Goal: Information Seeking & Learning: Learn about a topic

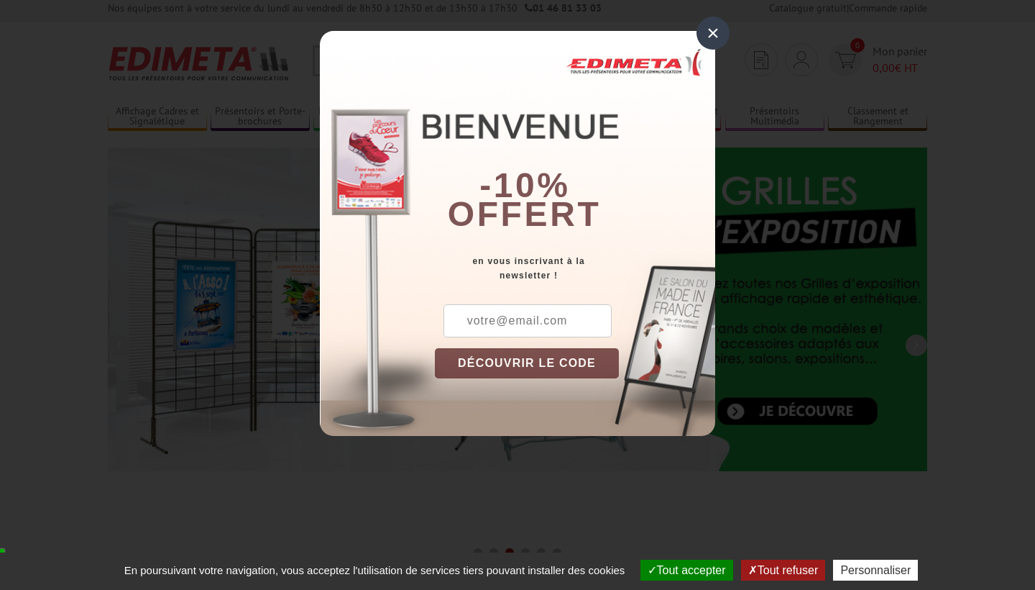
scroll to position [9, 0]
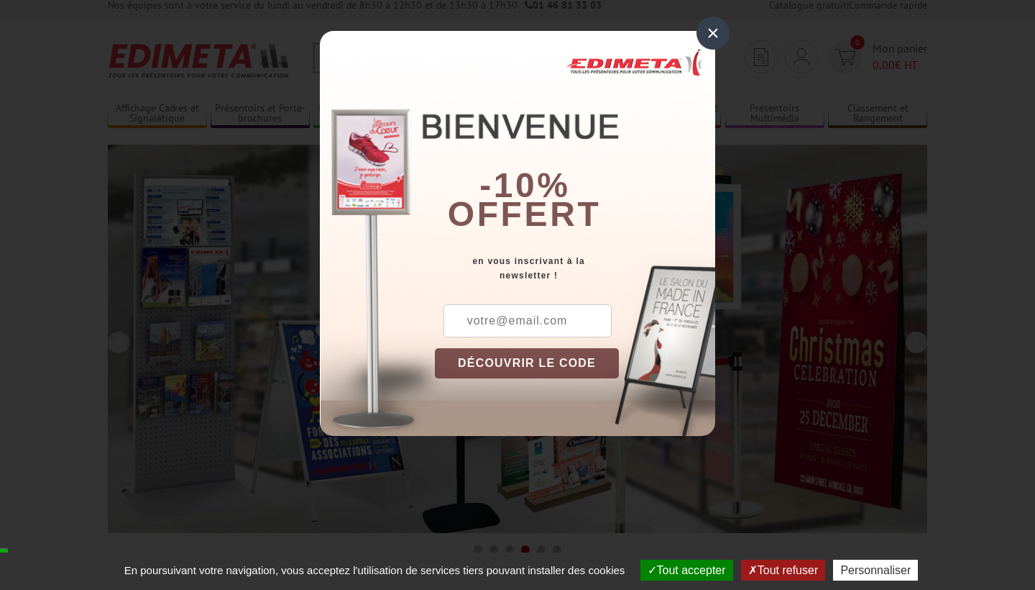
click at [559, 320] on input "text" at bounding box center [528, 320] width 168 height 33
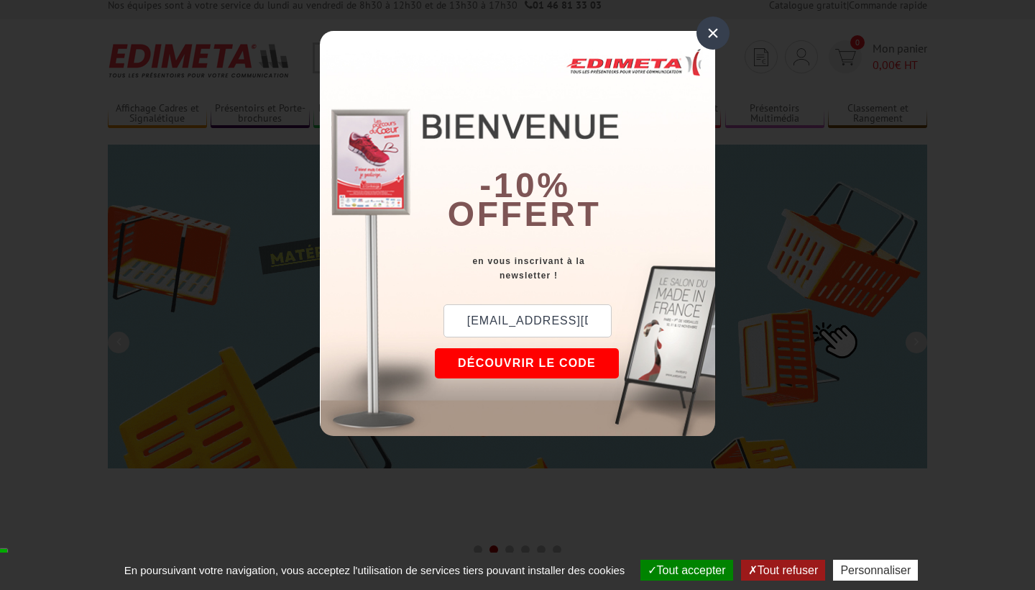
type input "arbodesign@gmail.com"
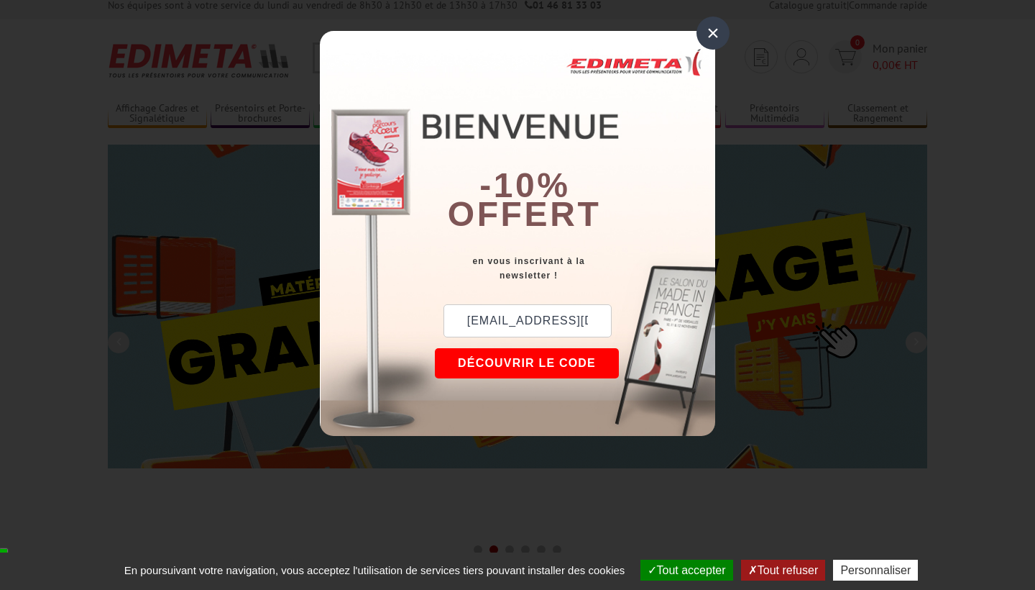
click at [567, 371] on button "DÉCOUVRIR LE CODE" at bounding box center [527, 363] width 184 height 30
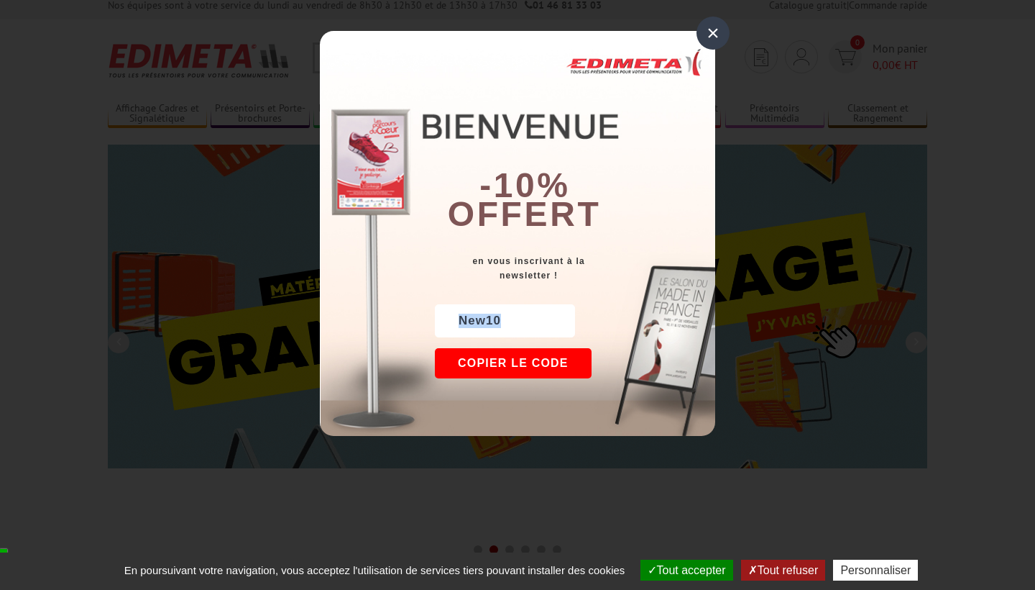
drag, startPoint x: 518, startPoint y: 321, endPoint x: 457, endPoint y: 320, distance: 61.1
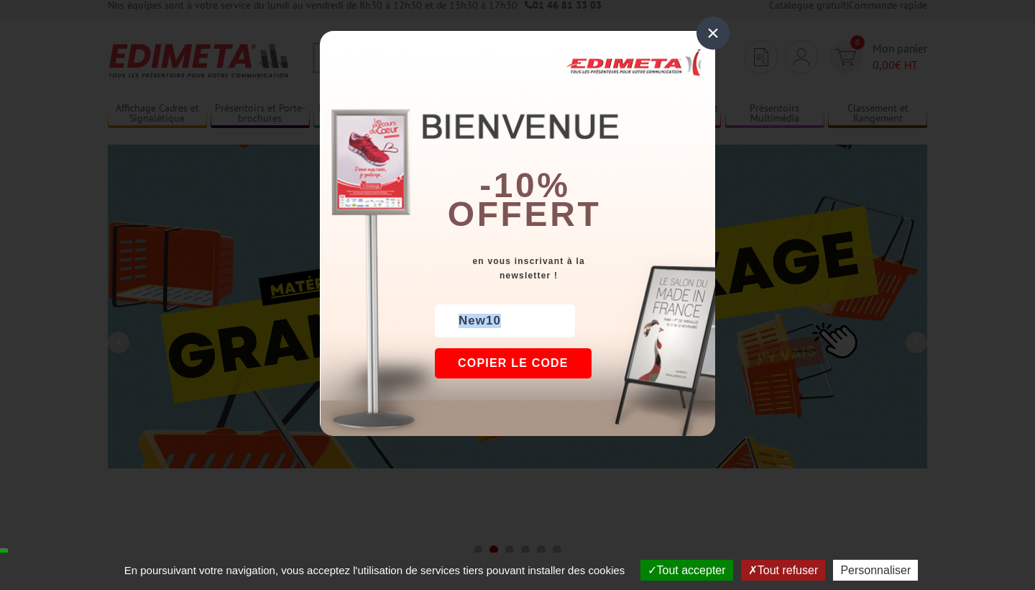
click at [457, 320] on div "New10" at bounding box center [505, 320] width 140 height 33
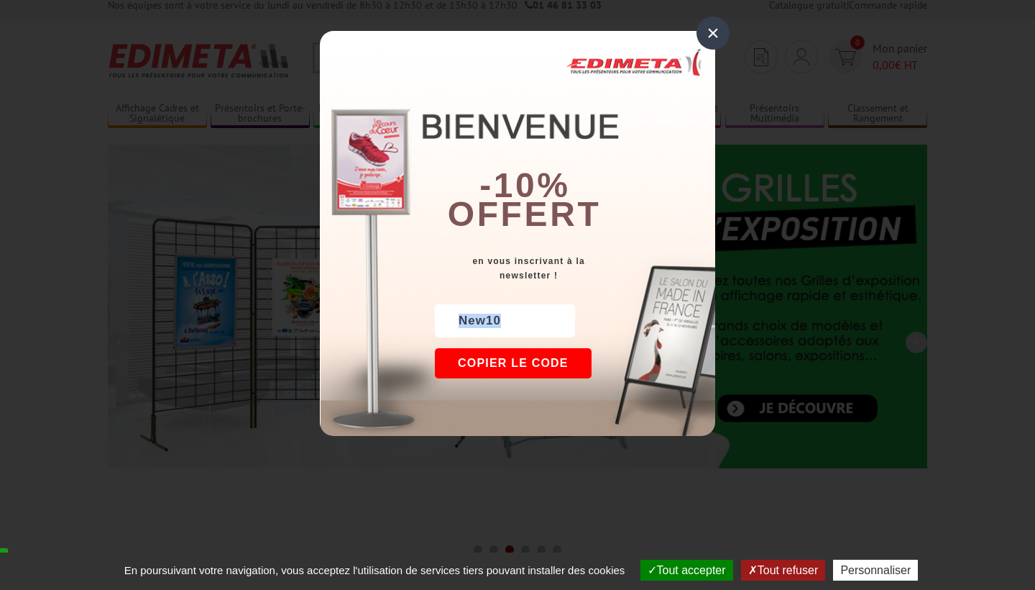
copy div "New10"
click at [705, 27] on div "×" at bounding box center [713, 33] width 33 height 33
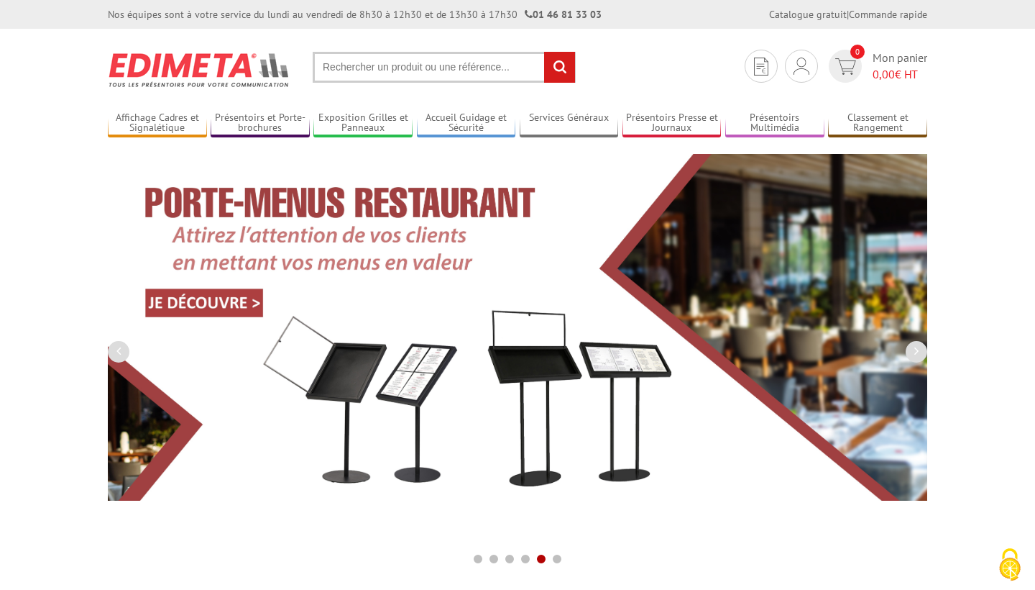
scroll to position [0, 0]
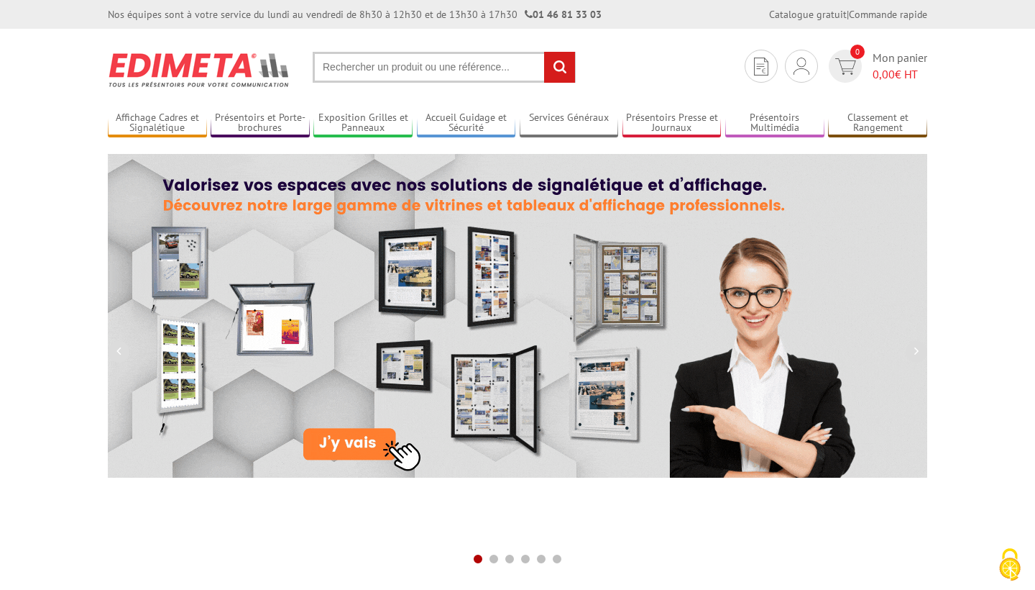
click at [494, 55] on input "text" at bounding box center [444, 67] width 263 height 31
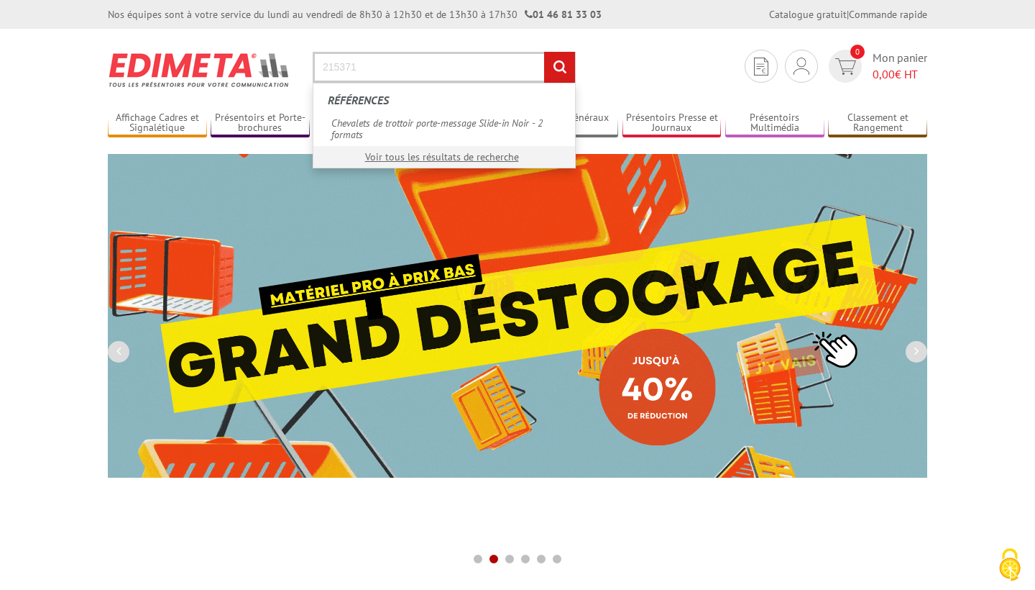
type input "215371"
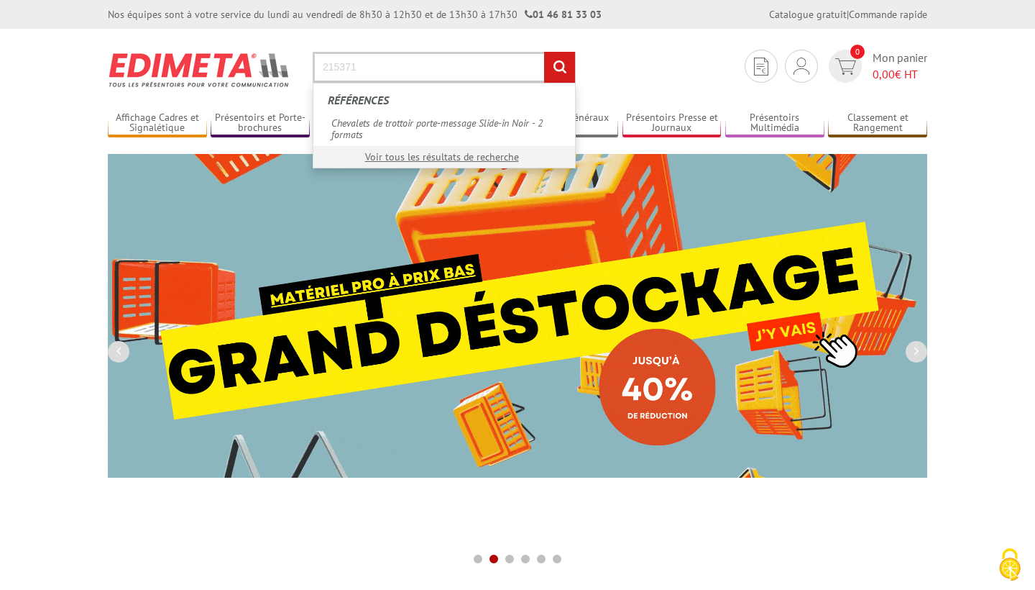
click at [559, 67] on input "rechercher" at bounding box center [559, 67] width 31 height 31
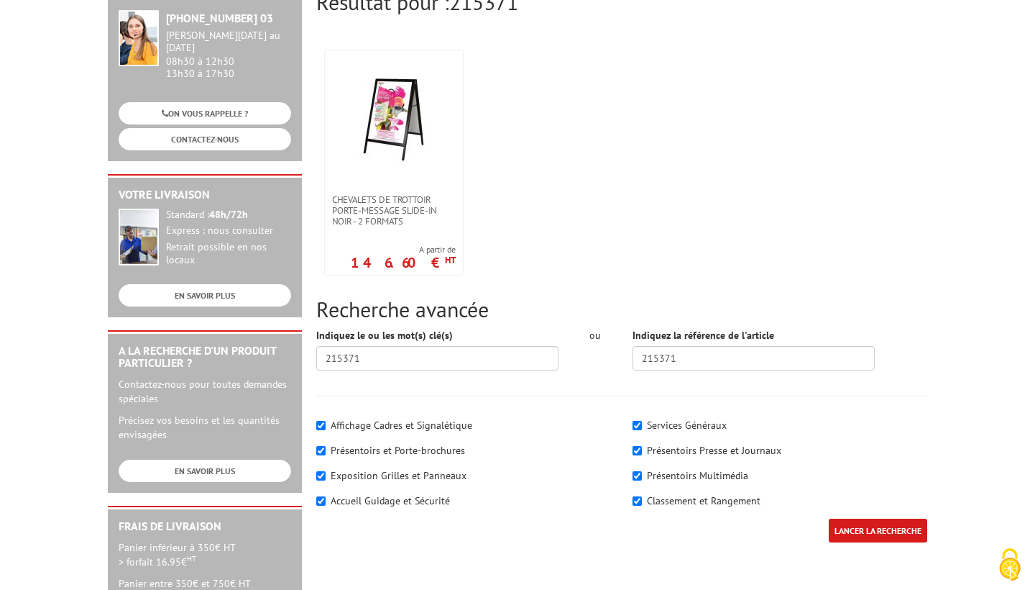
scroll to position [196, 0]
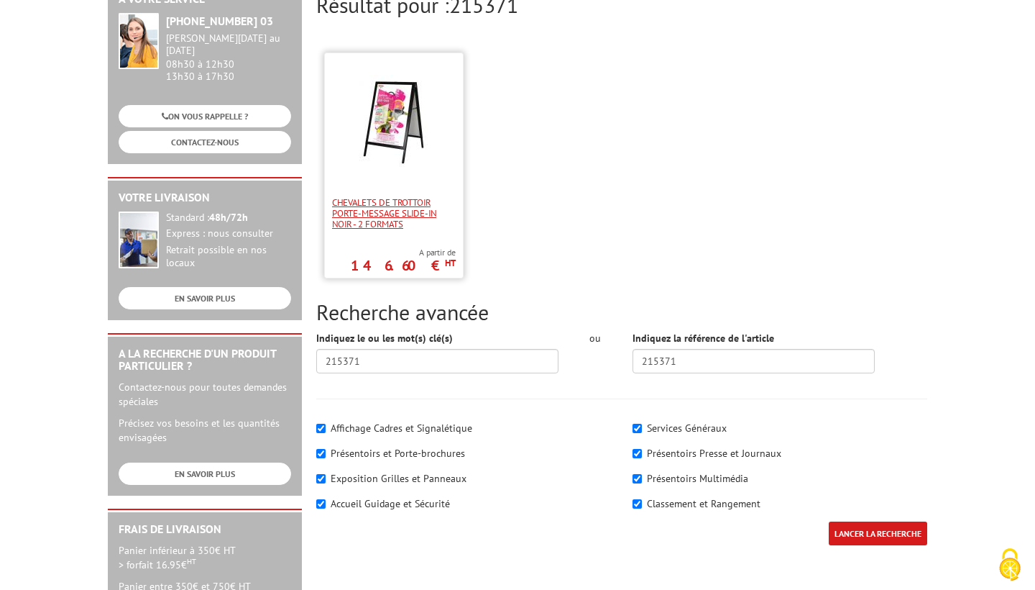
click at [398, 216] on span "Chevalets de trottoir porte-message Slide-in Noir - 2 formats" at bounding box center [394, 213] width 124 height 32
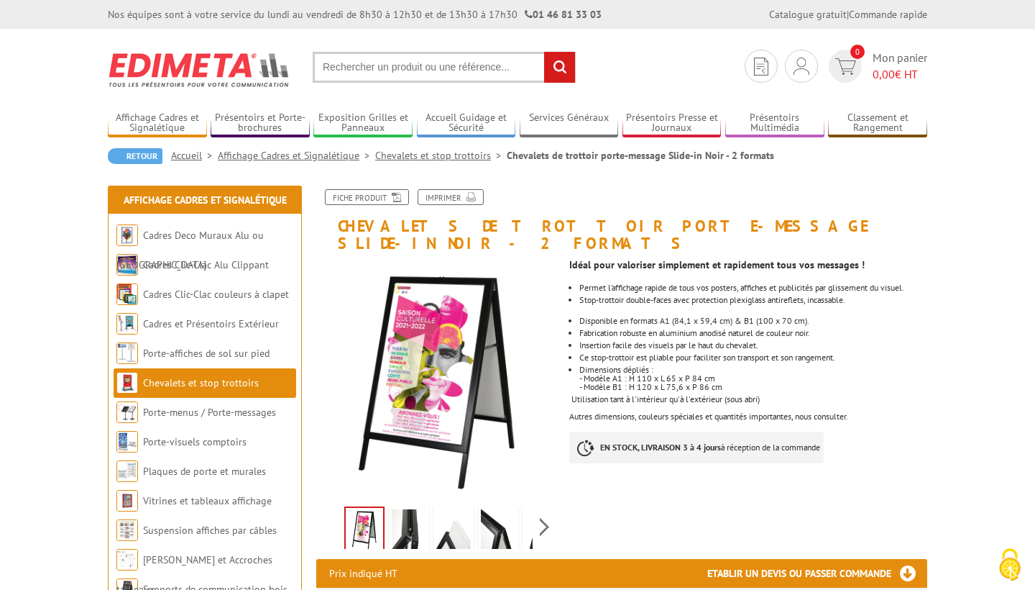
click at [478, 68] on input "text" at bounding box center [444, 67] width 263 height 31
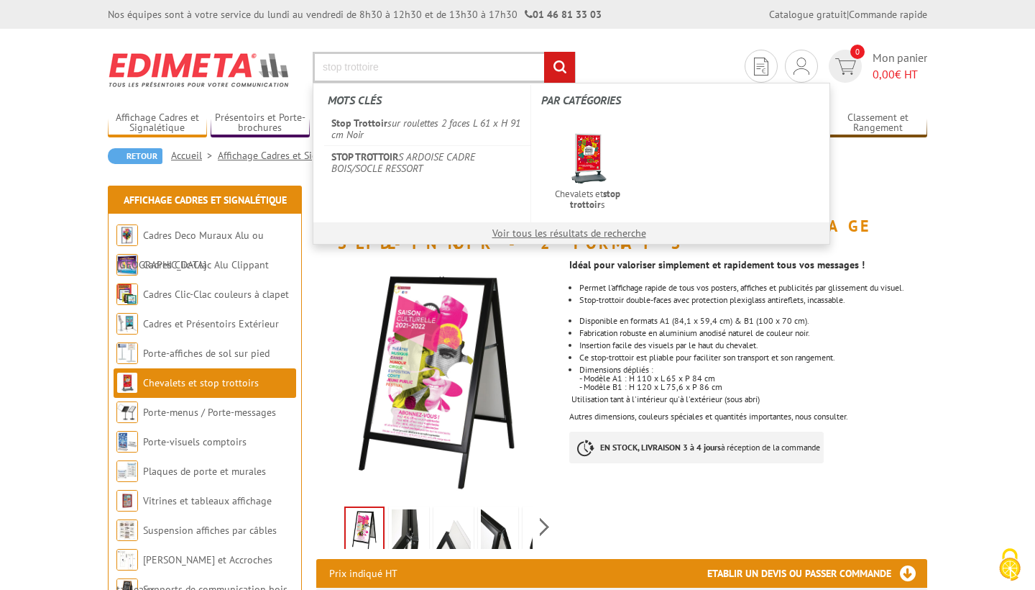
type input "stop trottoire"
click at [559, 67] on input "rechercher" at bounding box center [559, 67] width 31 height 31
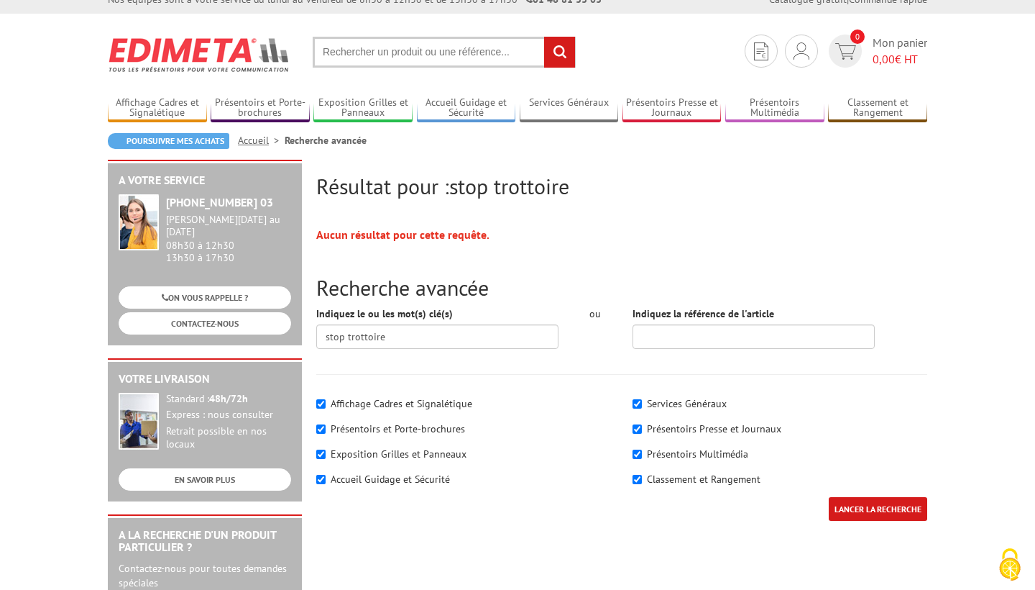
scroll to position [17, 0]
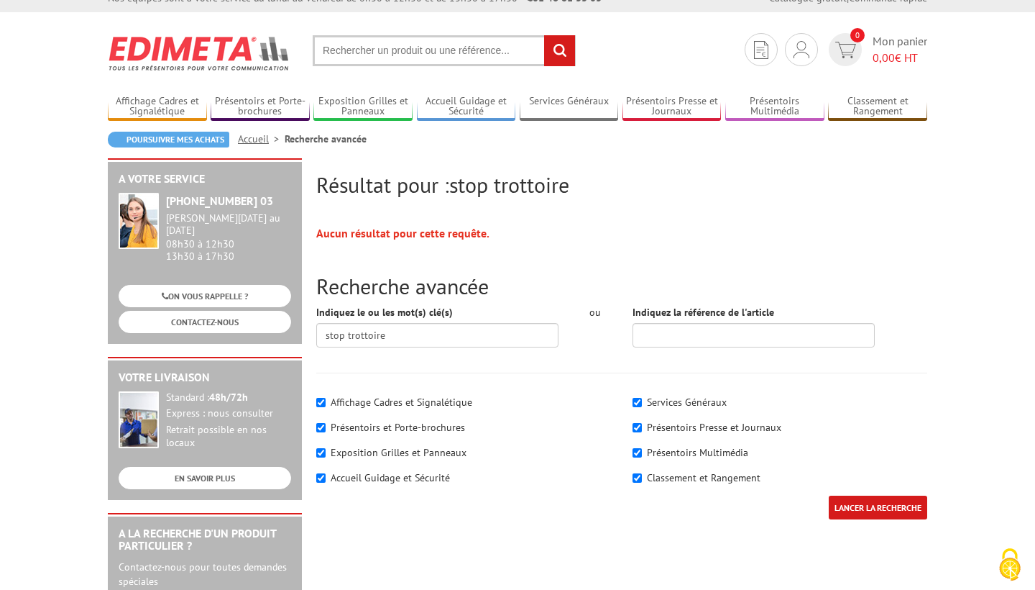
click at [447, 58] on input "text" at bounding box center [444, 50] width 263 height 31
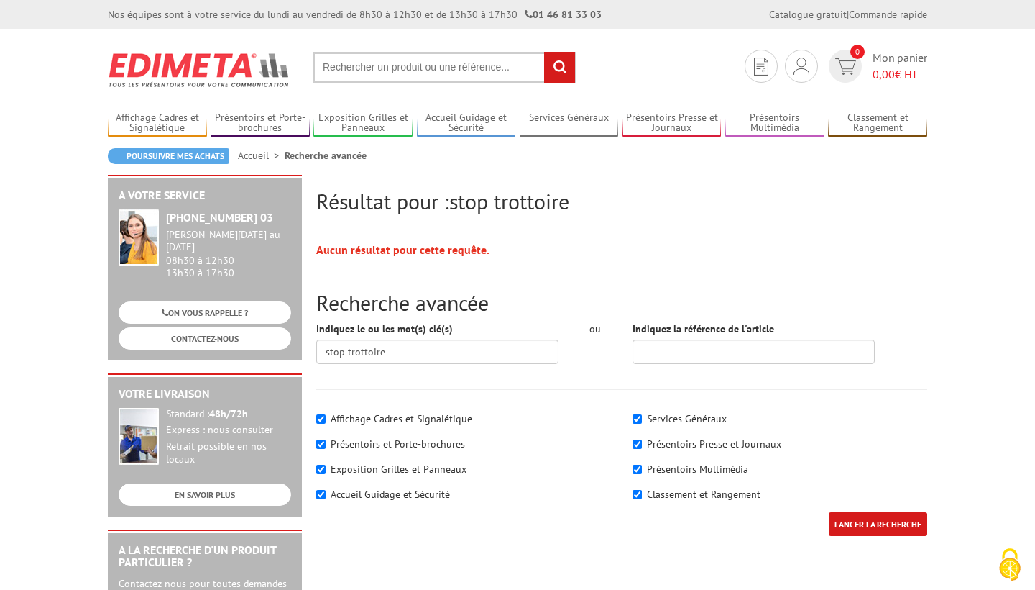
scroll to position [0, 0]
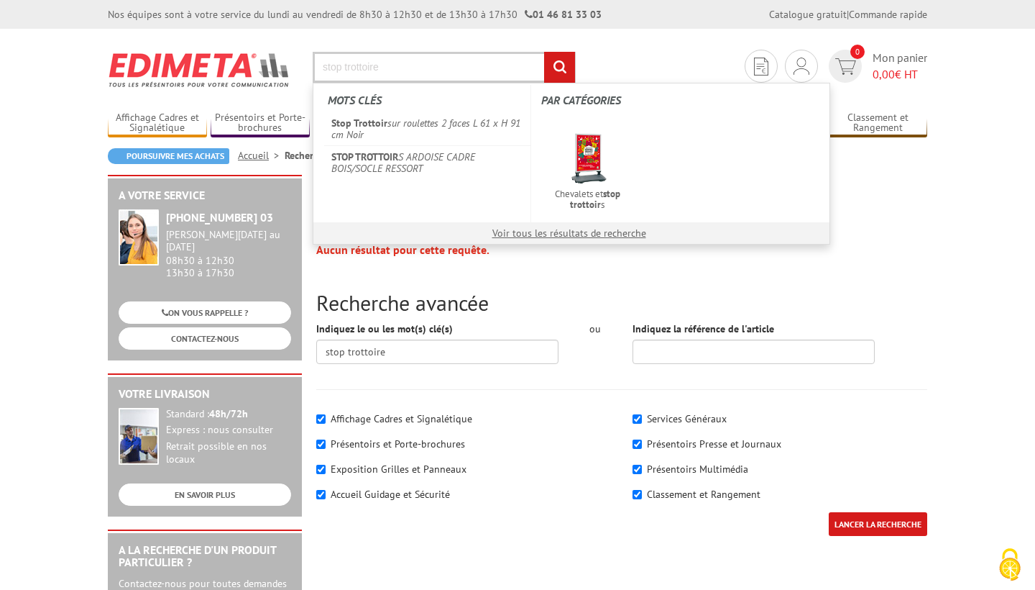
type input "stop trottoire"
click at [559, 67] on input "rechercher" at bounding box center [559, 67] width 31 height 31
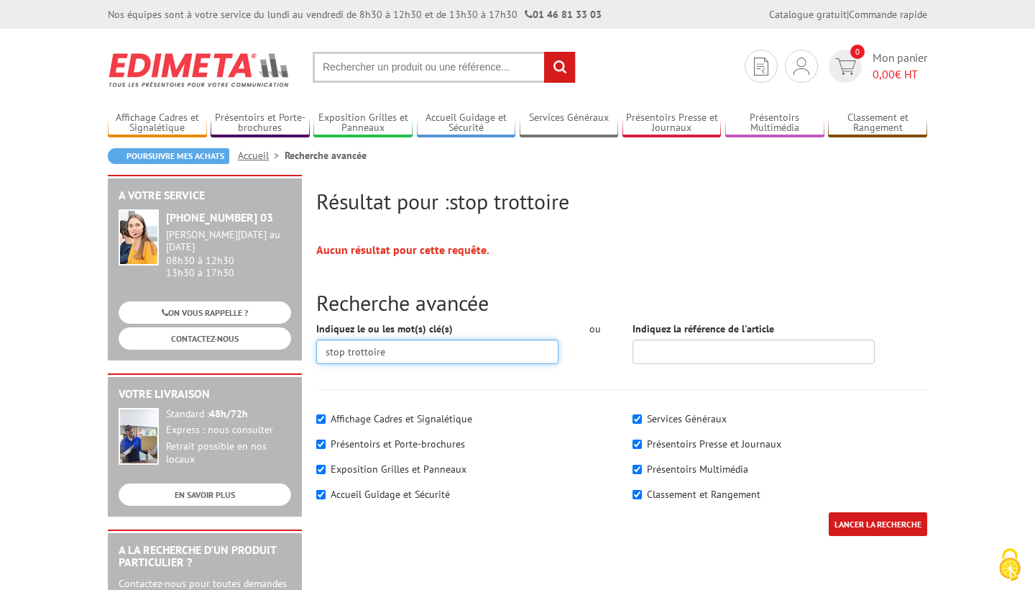
click at [399, 347] on input "stop trottoire" at bounding box center [437, 351] width 242 height 24
type input "stop trottoir"
click at [877, 523] on input "LANCER LA RECHERCHE" at bounding box center [878, 524] width 98 height 24
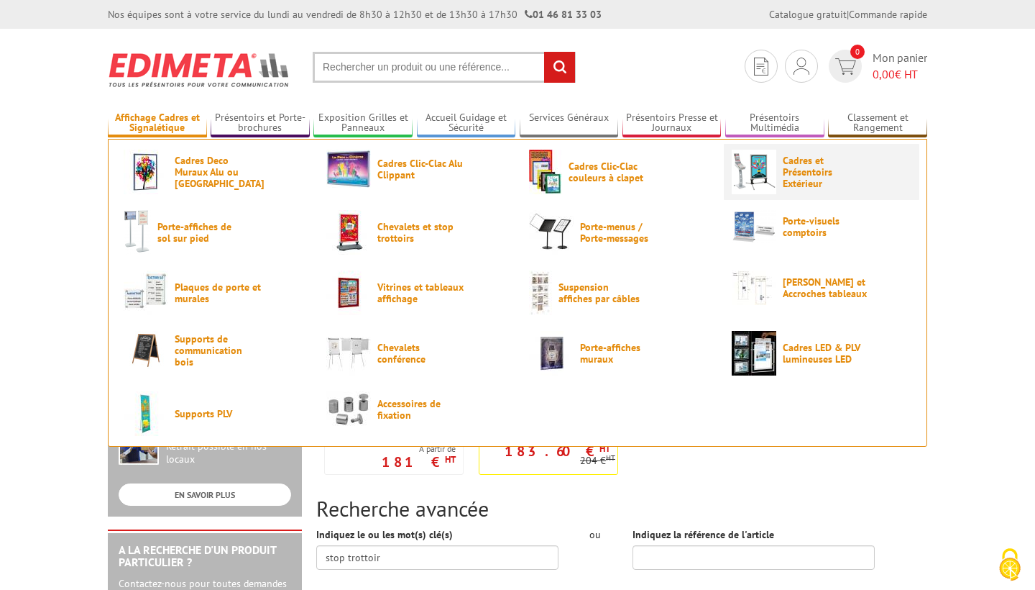
click at [788, 189] on span "Cadres et Présentoirs Extérieur" at bounding box center [826, 172] width 86 height 35
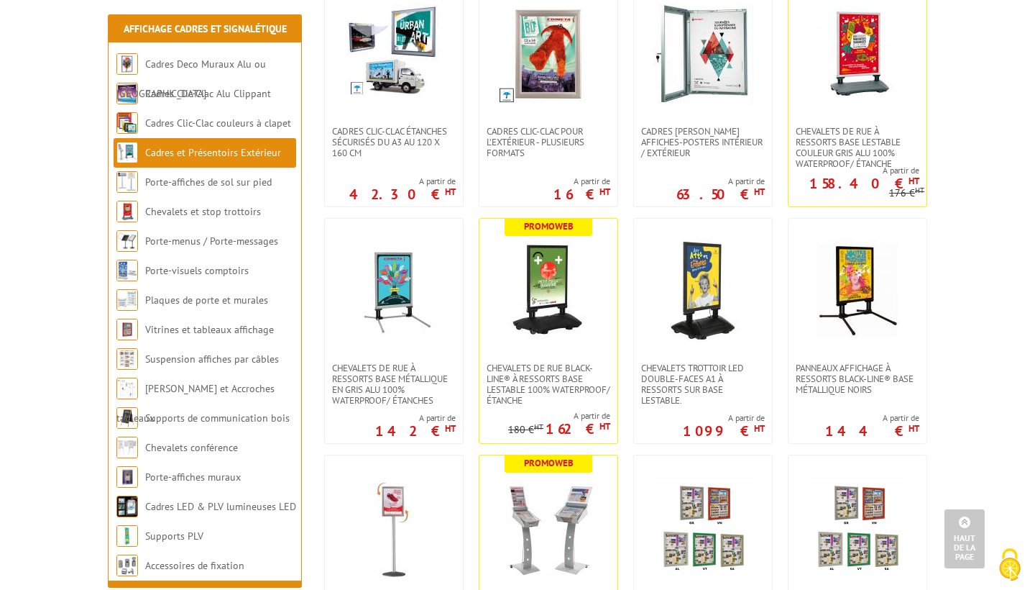
scroll to position [358, 0]
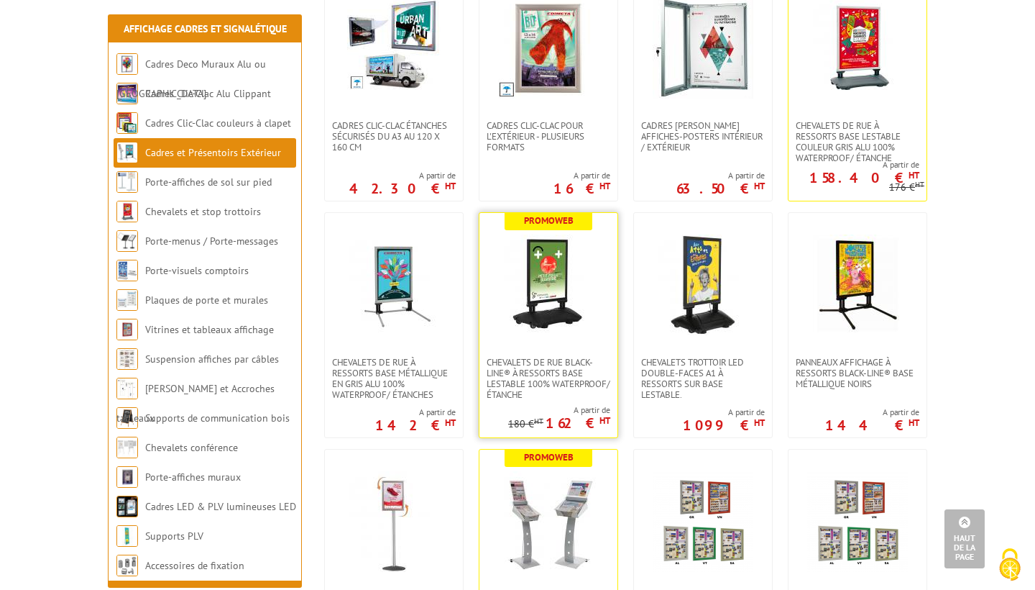
click at [589, 319] on img at bounding box center [548, 284] width 101 height 101
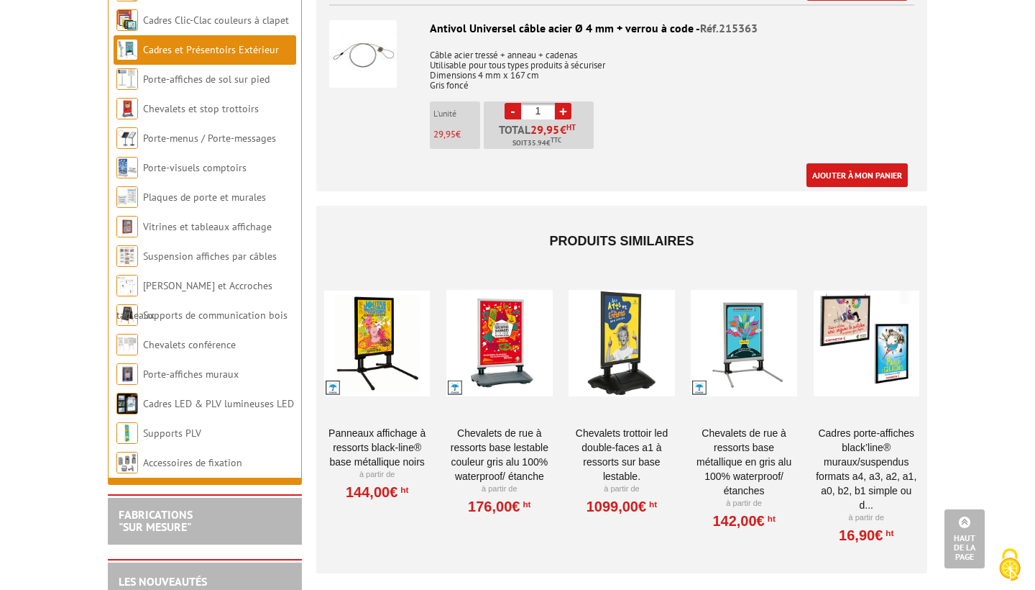
scroll to position [1538, 0]
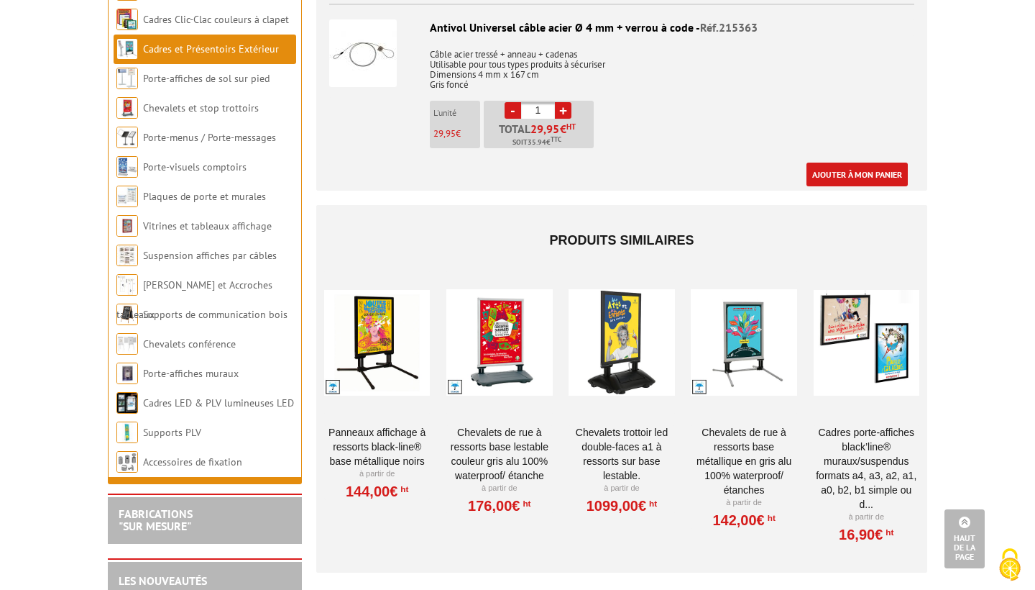
click at [388, 358] on div at bounding box center [377, 342] width 106 height 144
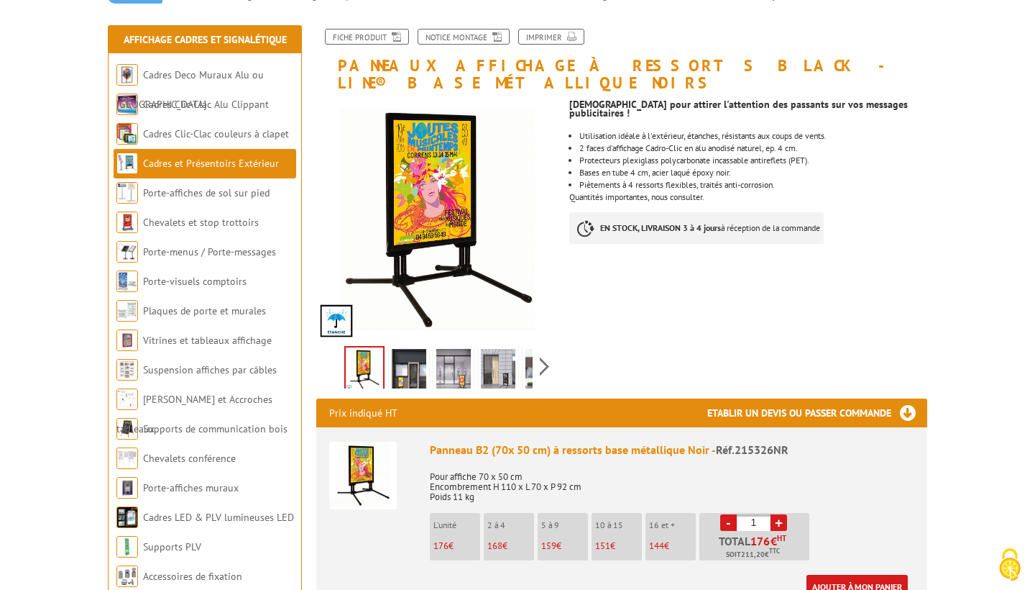
scroll to position [157, 0]
